Goal: Task Accomplishment & Management: Complete application form

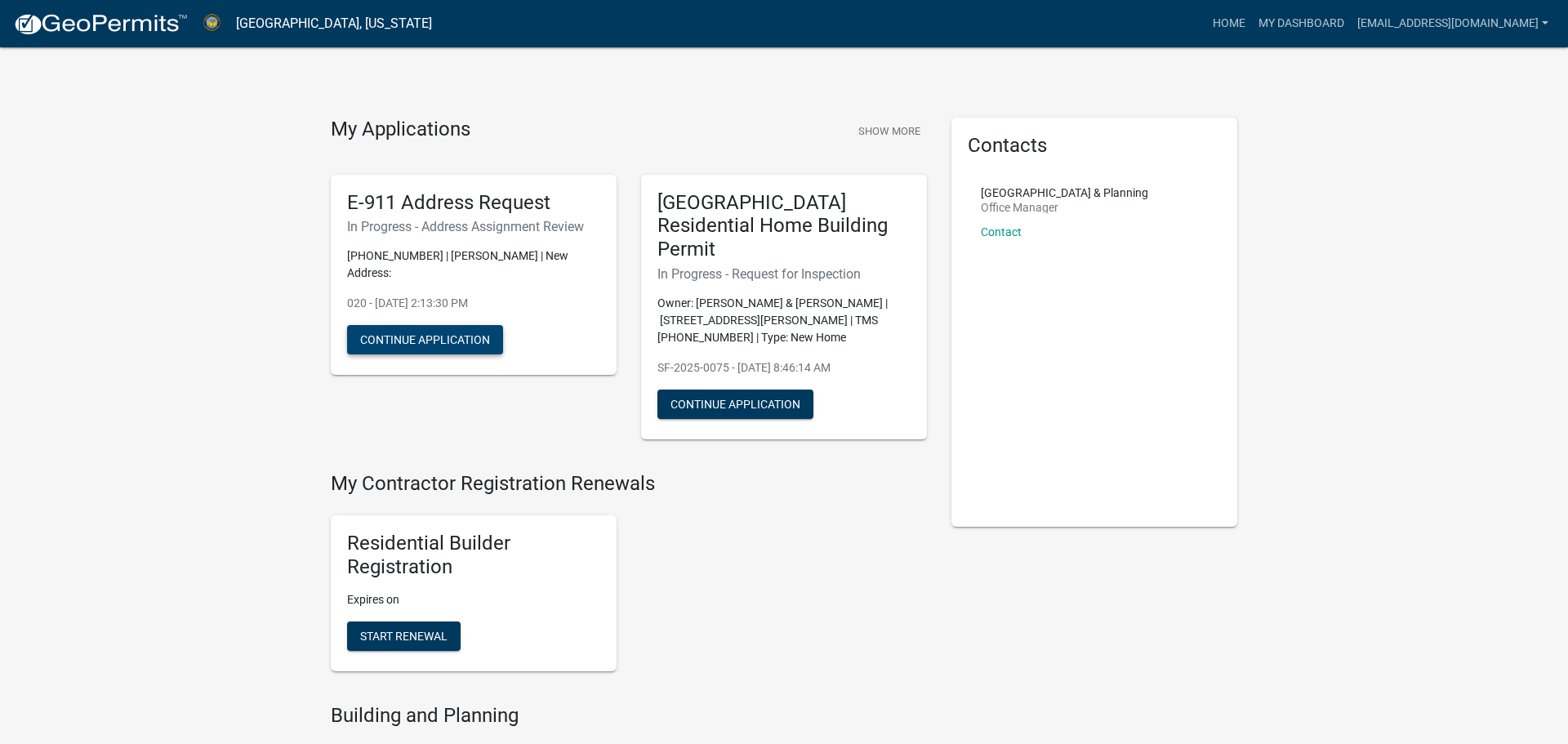
click at [432, 329] on button "Continue Application" at bounding box center [424, 340] width 156 height 30
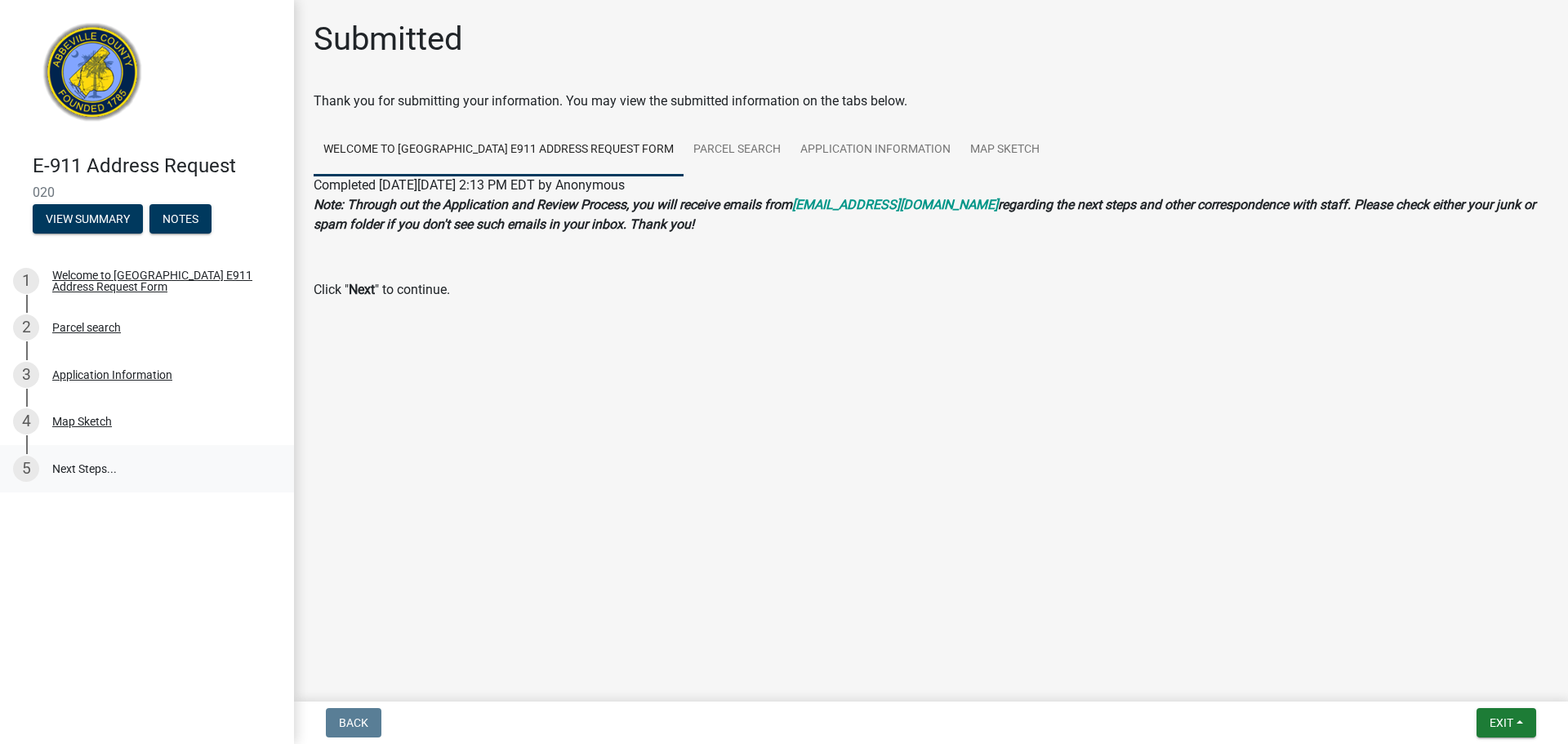
click at [107, 474] on link "5 Next Steps..." at bounding box center [147, 469] width 294 height 48
click at [143, 428] on div "4 Map Sketch" at bounding box center [140, 421] width 254 height 26
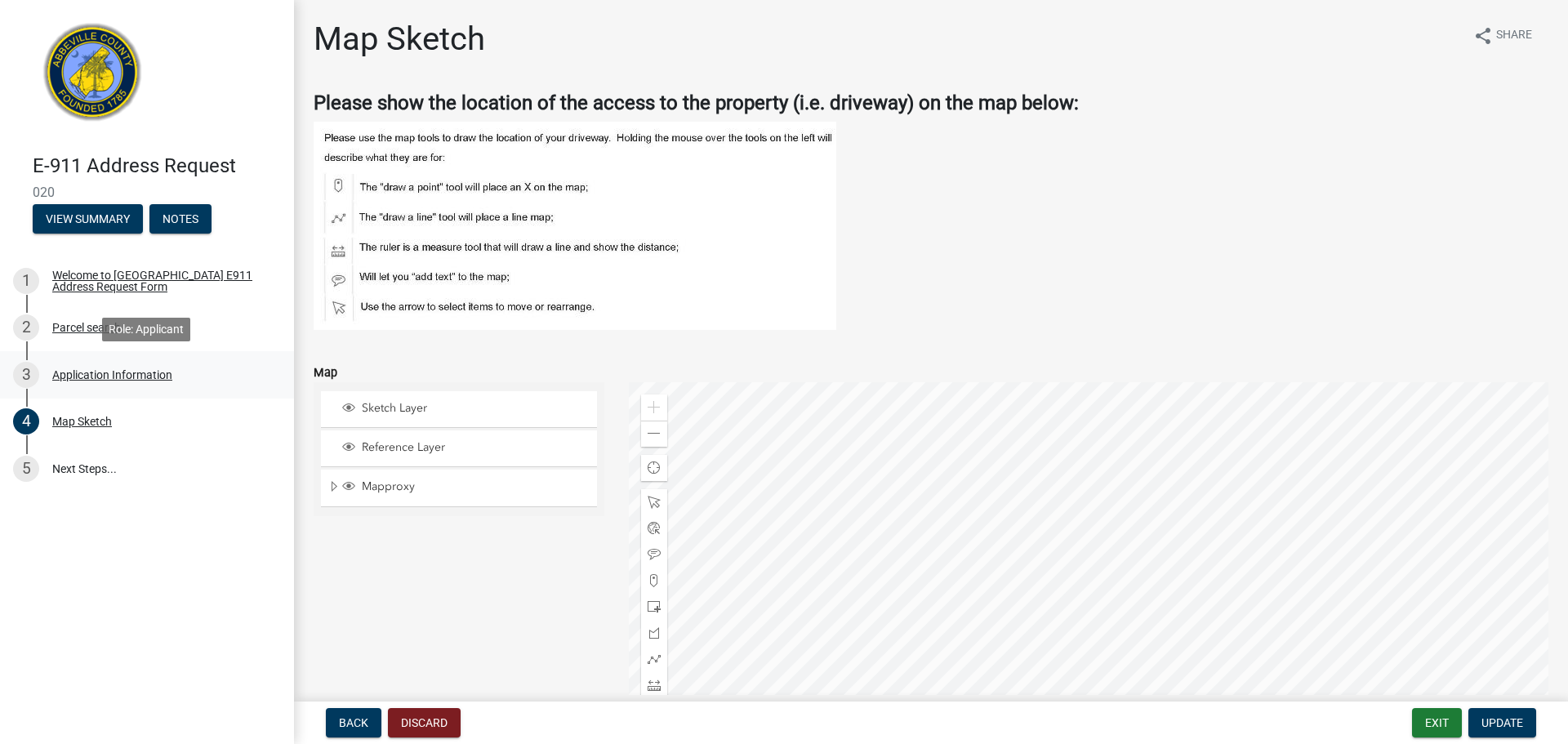
click at [92, 370] on div "Application Information" at bounding box center [112, 374] width 120 height 12
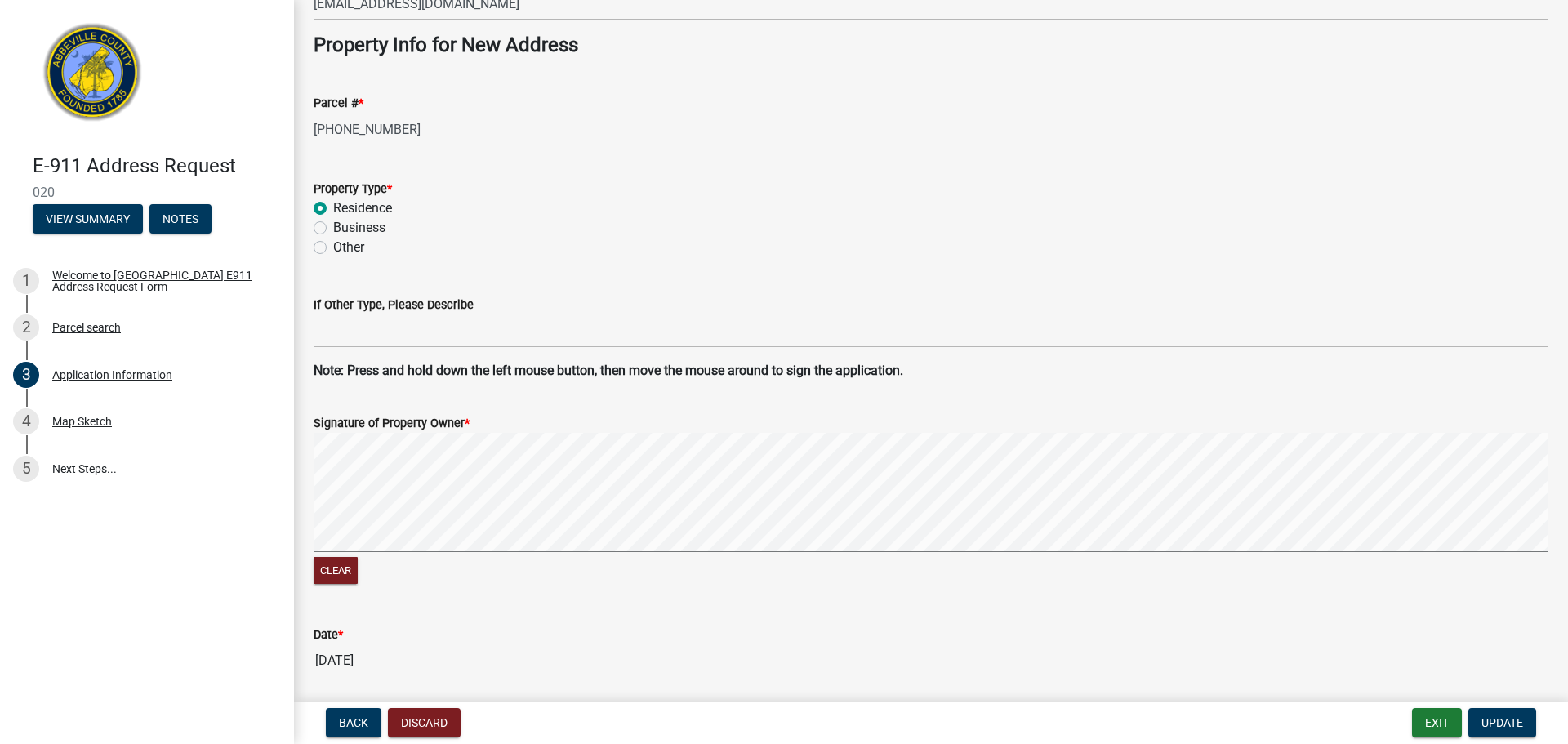
scroll to position [882, 0]
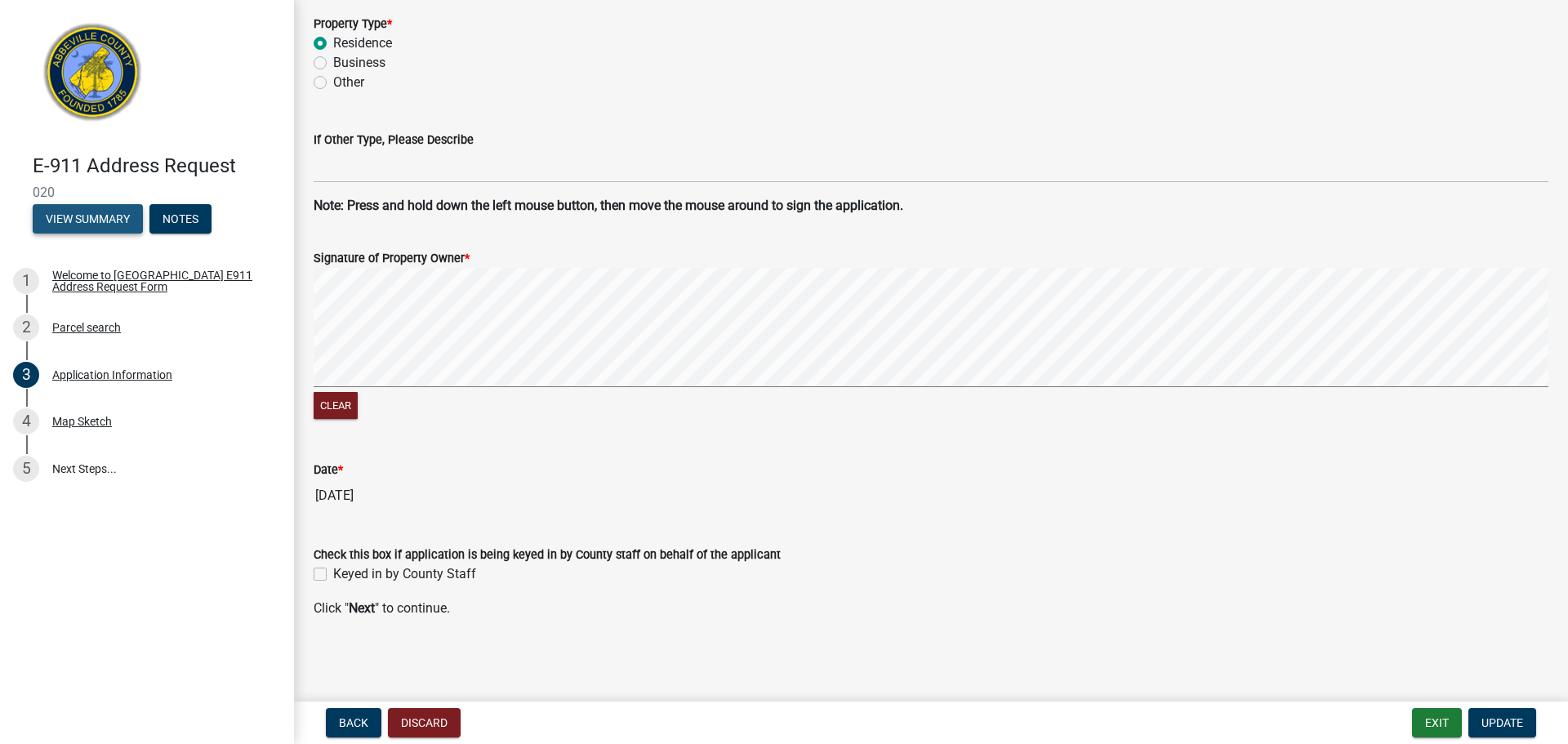
click at [108, 211] on button "View Summary" at bounding box center [87, 219] width 110 height 30
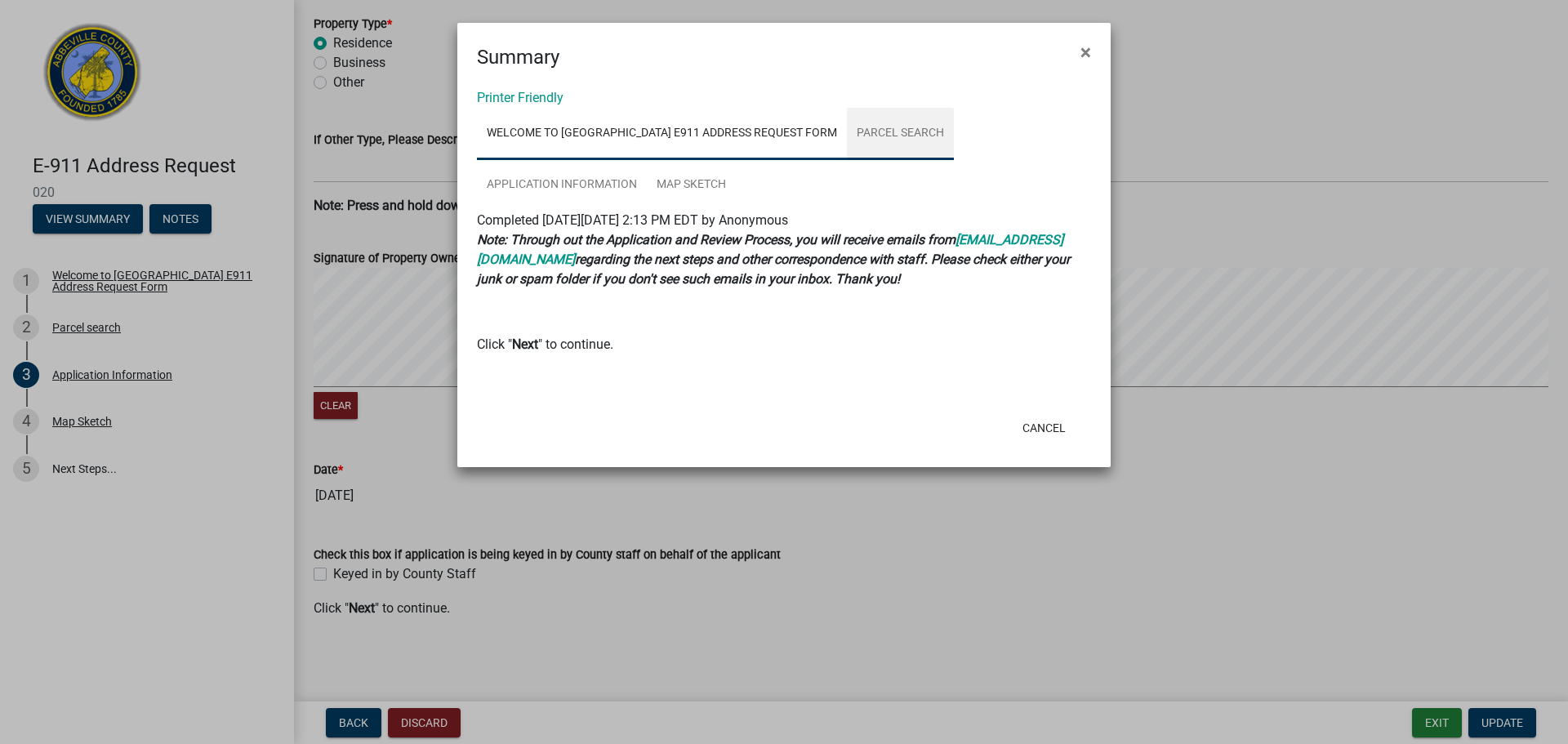
click at [863, 129] on link "Parcel search" at bounding box center [900, 133] width 107 height 53
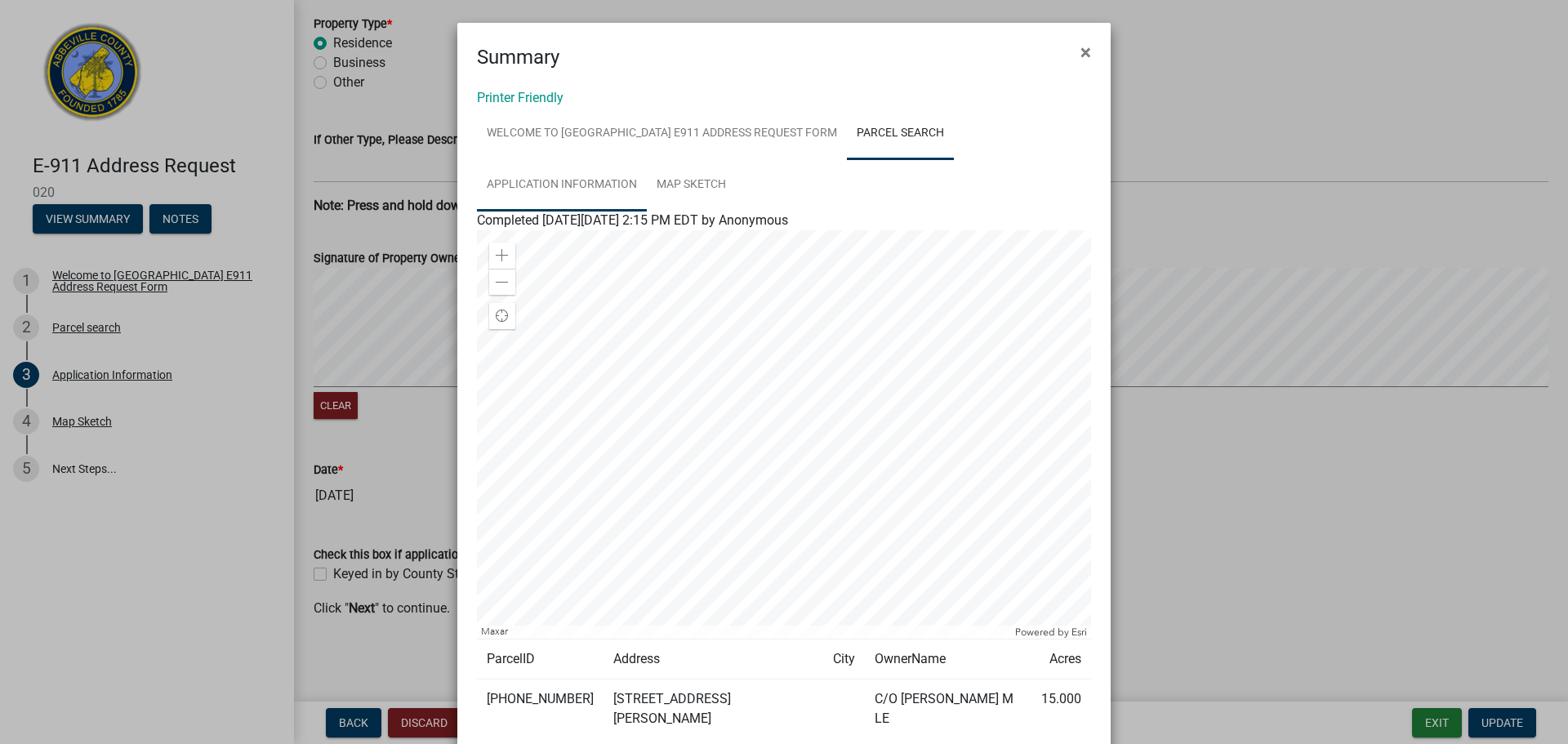
click at [585, 186] on link "Application Information" at bounding box center [561, 185] width 170 height 53
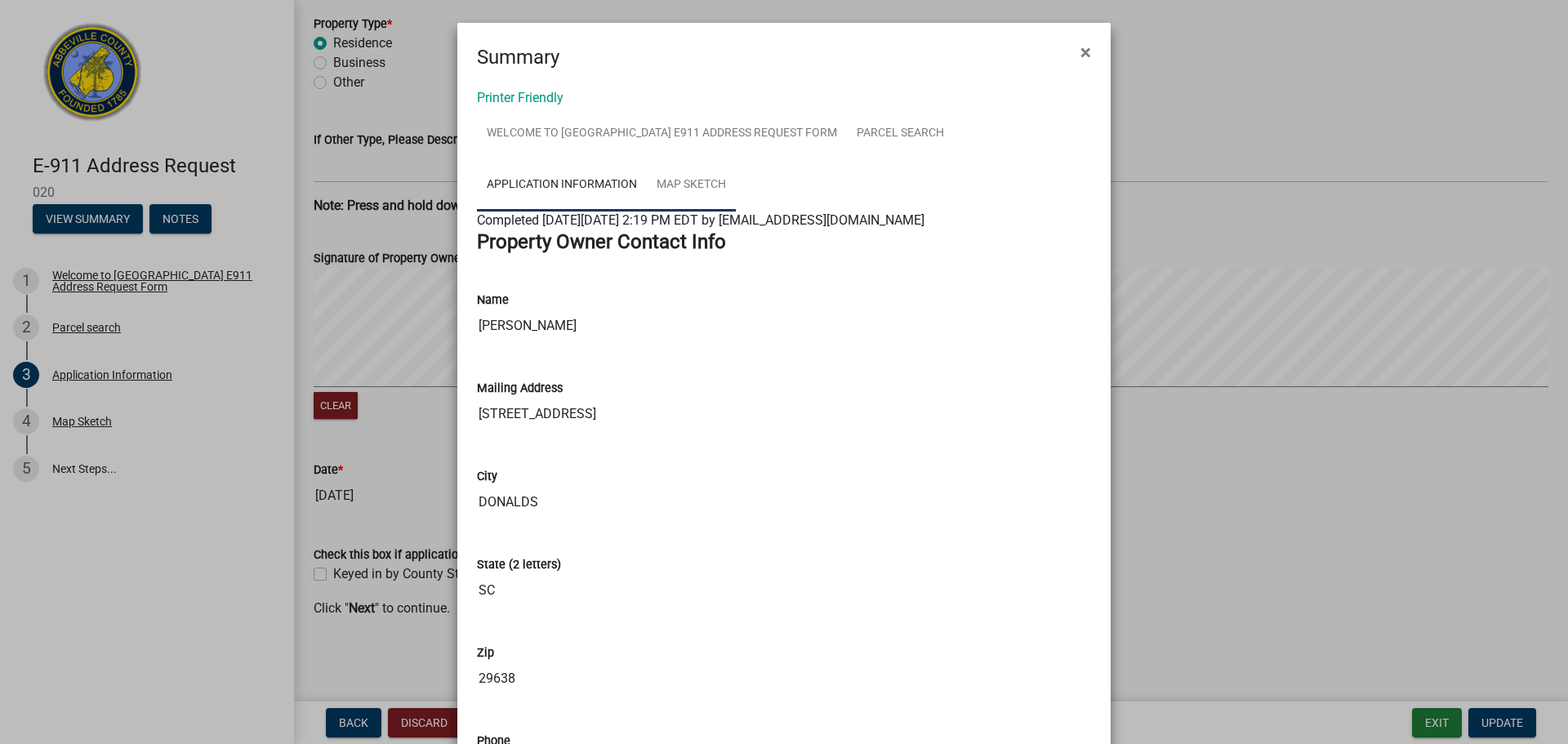
click at [686, 180] on link "Map Sketch" at bounding box center [692, 185] width 89 height 53
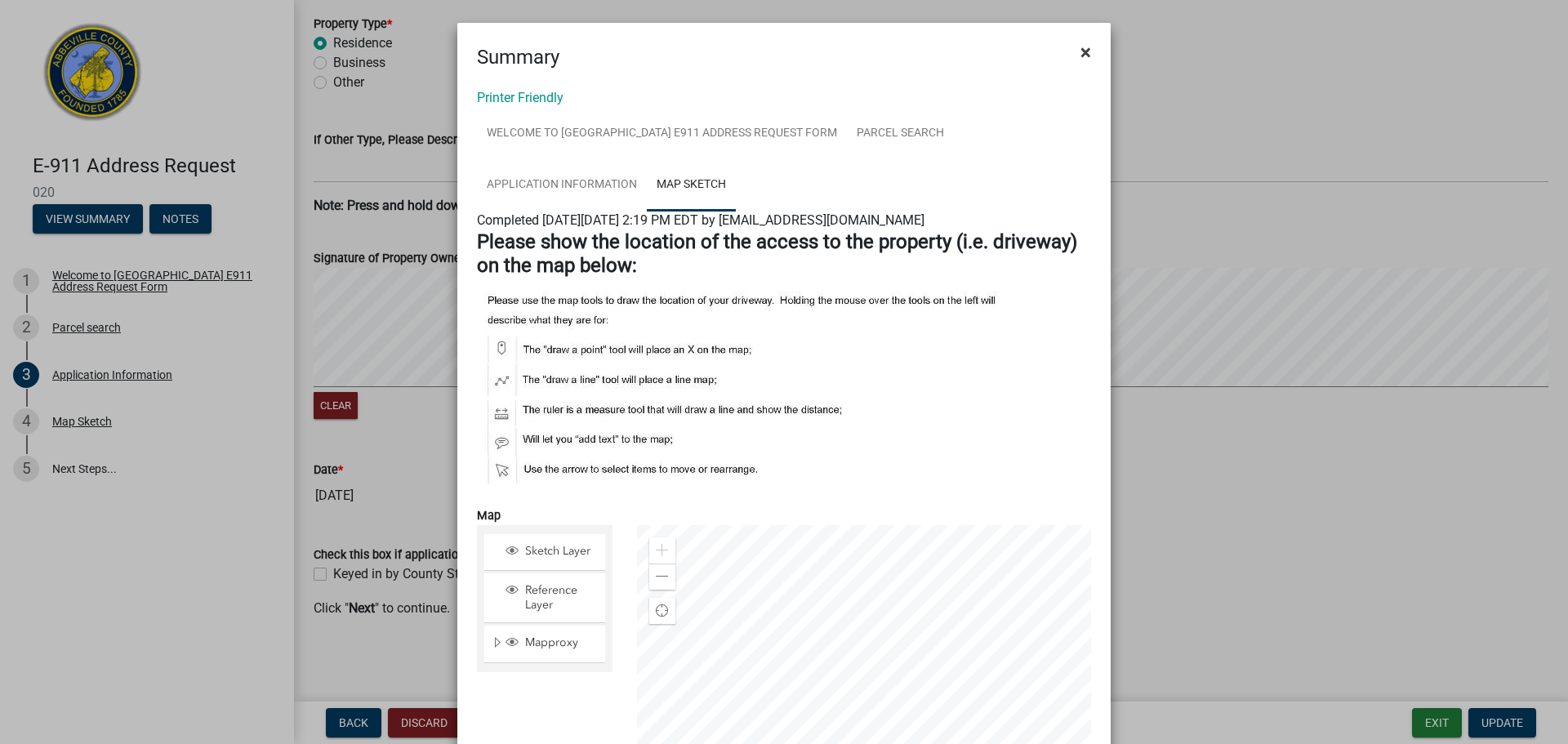
click at [1090, 63] on button "×" at bounding box center [1085, 53] width 37 height 46
